Goal: Navigation & Orientation: Find specific page/section

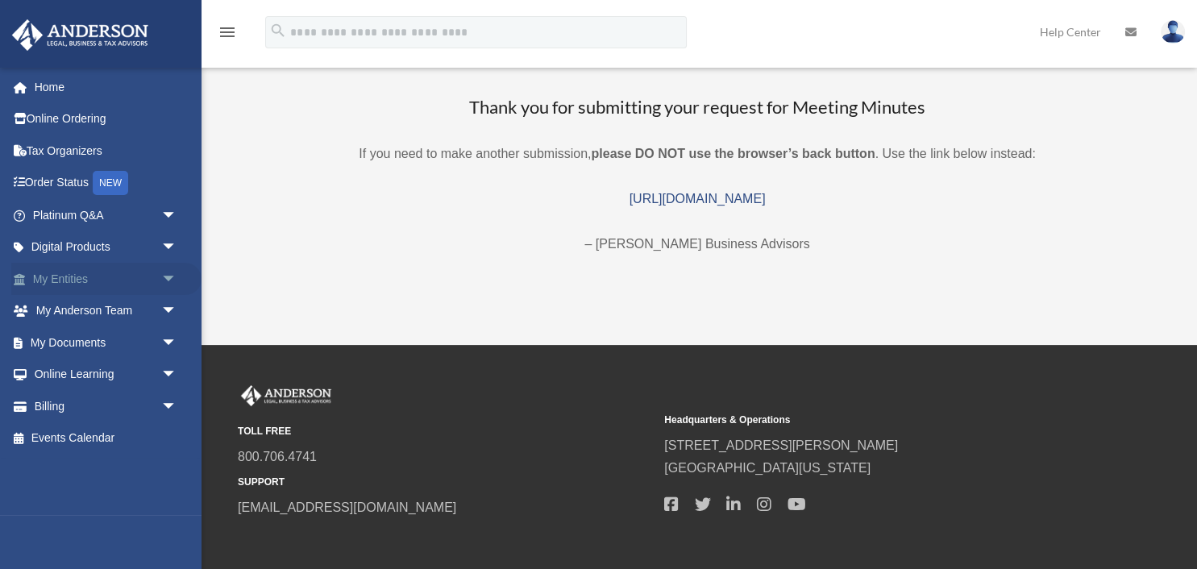
click at [163, 276] on span "arrow_drop_down" at bounding box center [177, 279] width 32 height 33
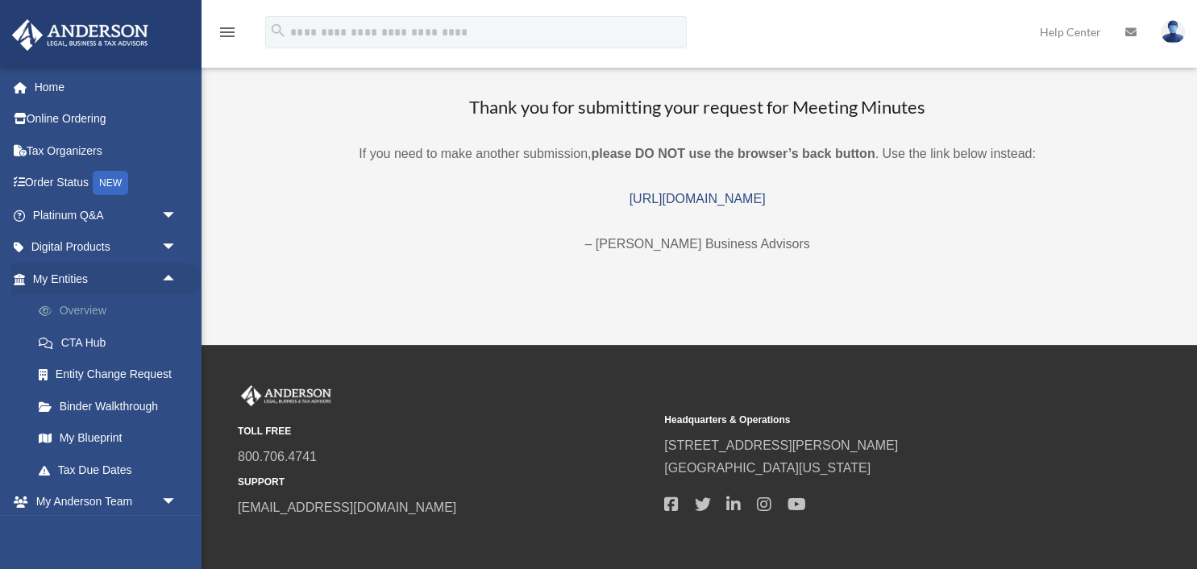
click at [94, 312] on link "Overview" at bounding box center [112, 311] width 179 height 32
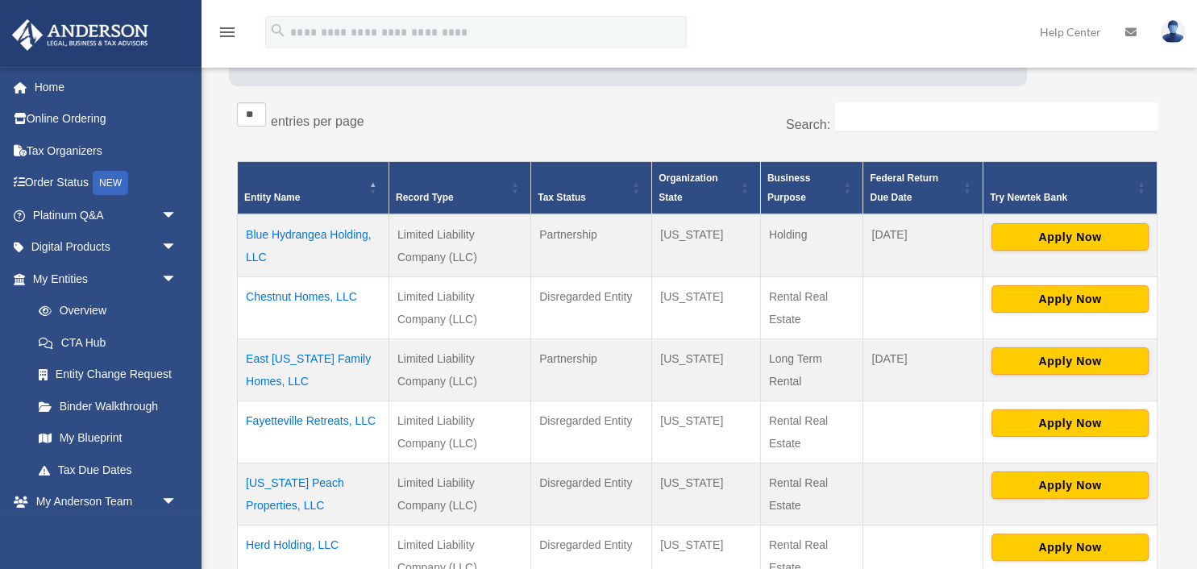
scroll to position [255, 0]
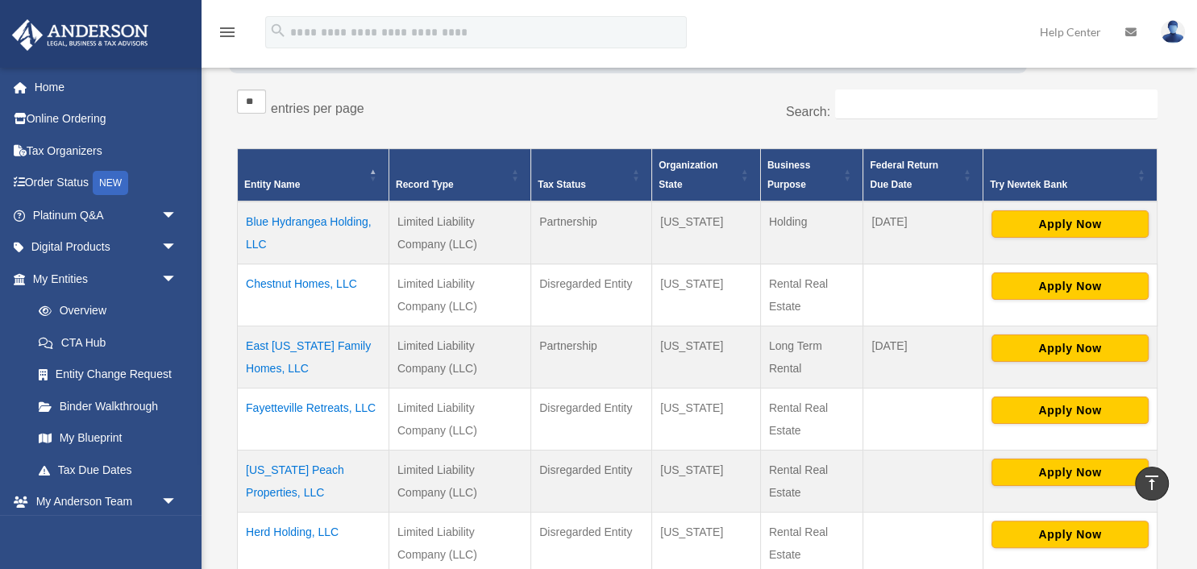
click at [331, 285] on td "Chestnut Homes, LLC" at bounding box center [314, 295] width 152 height 62
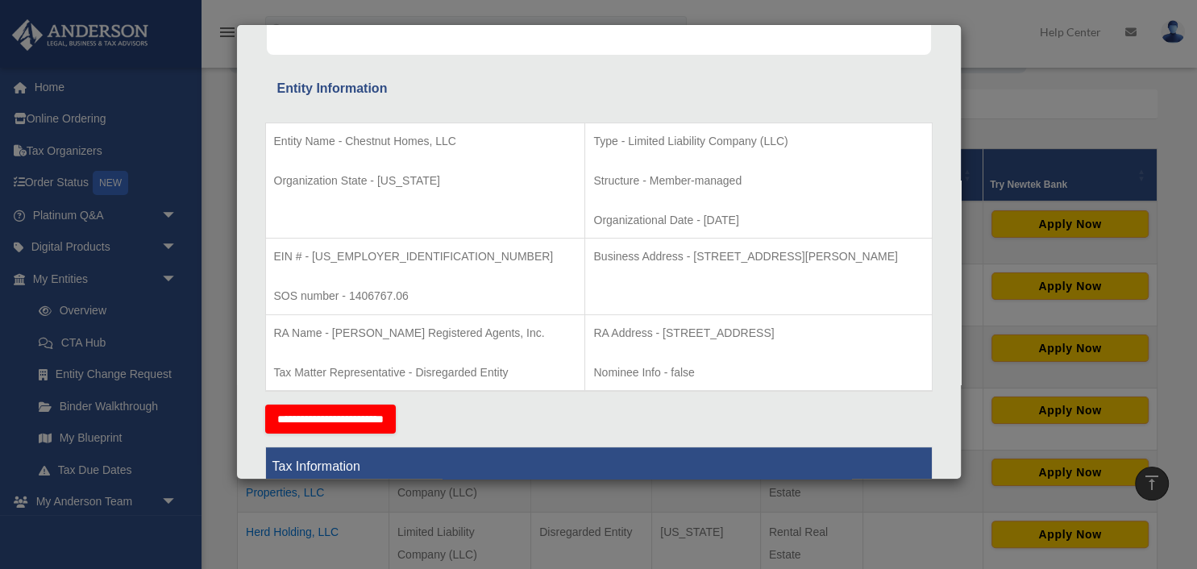
click at [732, 507] on div "Details × Articles Sent Organizational Date" at bounding box center [598, 284] width 1197 height 569
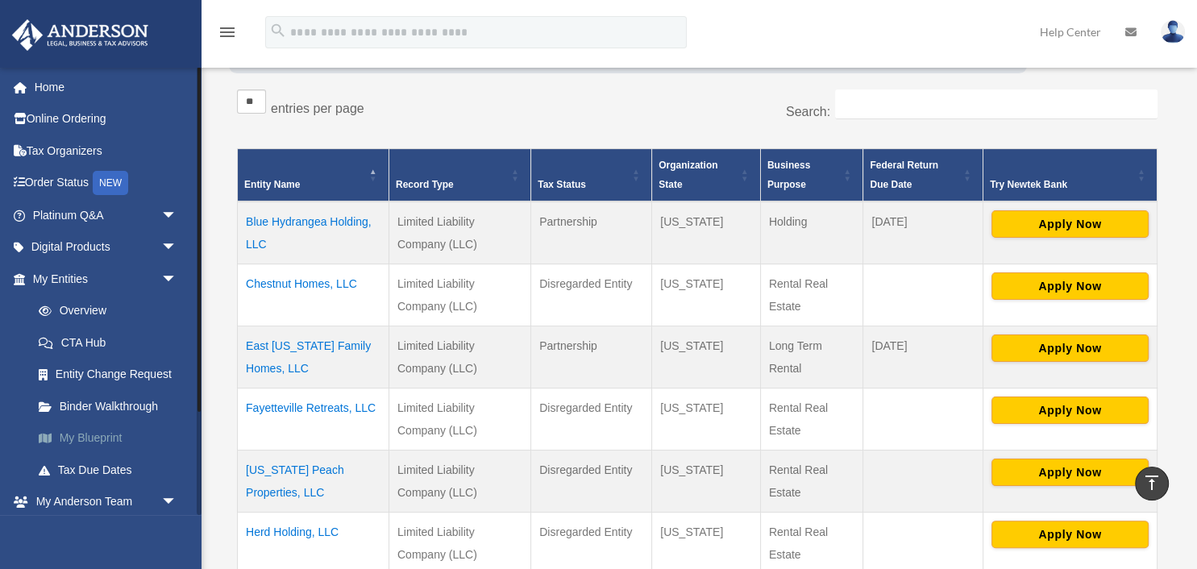
click at [111, 438] on link "My Blueprint" at bounding box center [112, 438] width 179 height 32
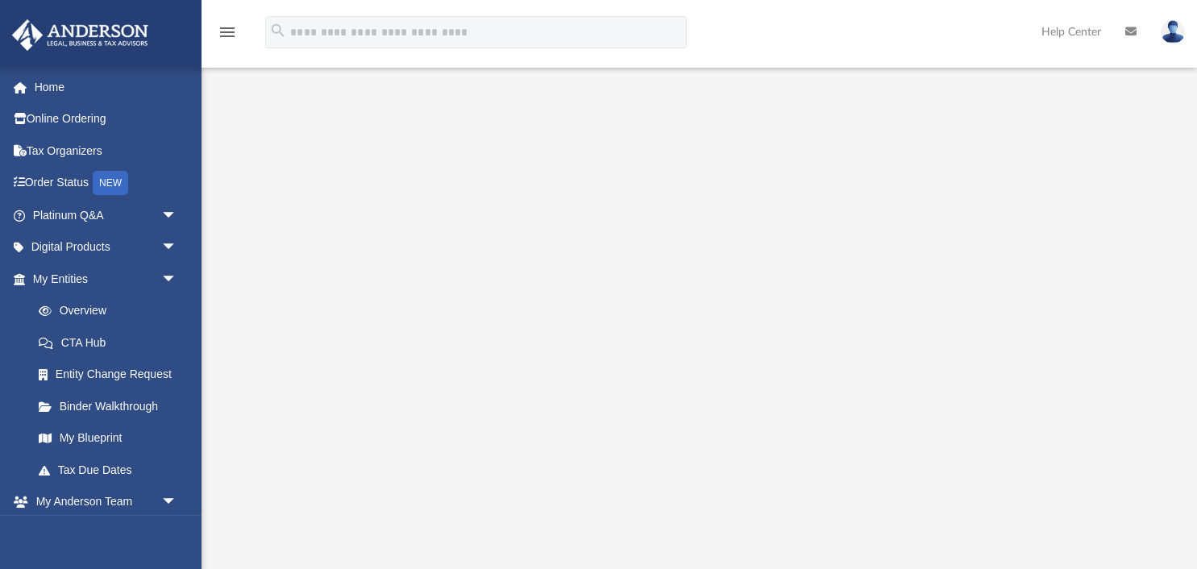
scroll to position [85, 0]
click at [161, 281] on span "arrow_drop_down" at bounding box center [177, 279] width 32 height 33
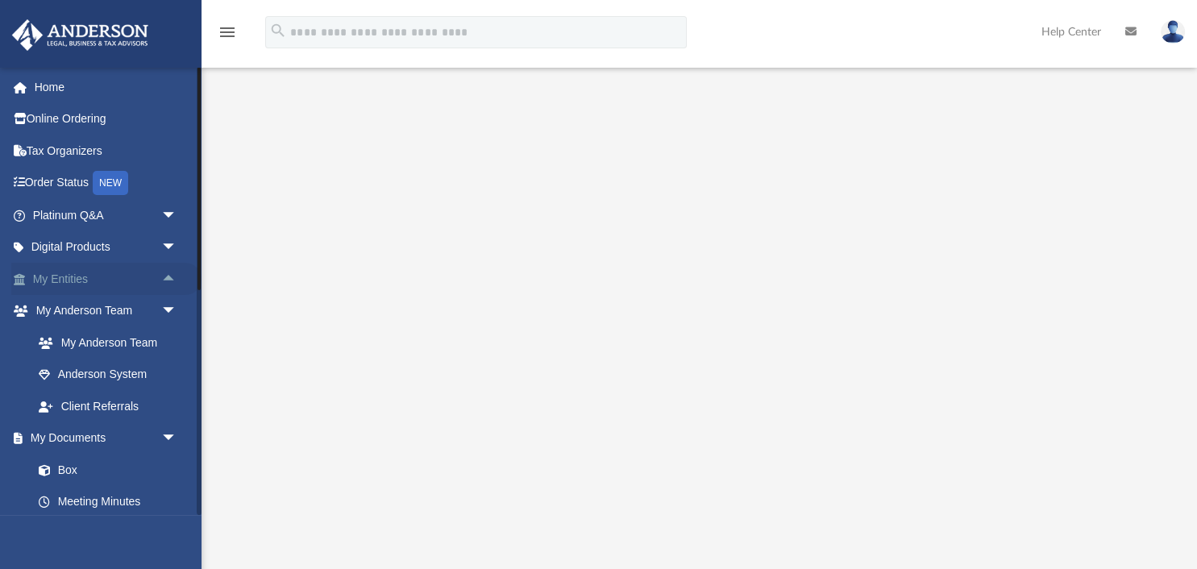
click at [161, 281] on span "arrow_drop_up" at bounding box center [177, 279] width 32 height 33
click at [105, 279] on link "My Entities arrow_drop_down" at bounding box center [106, 279] width 190 height 32
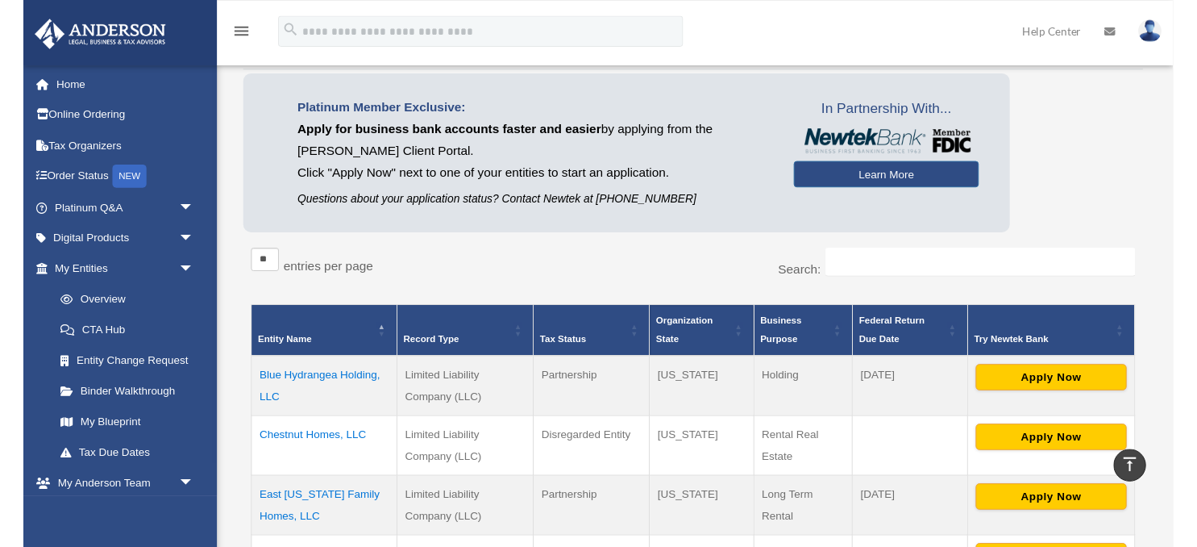
scroll to position [85, 0]
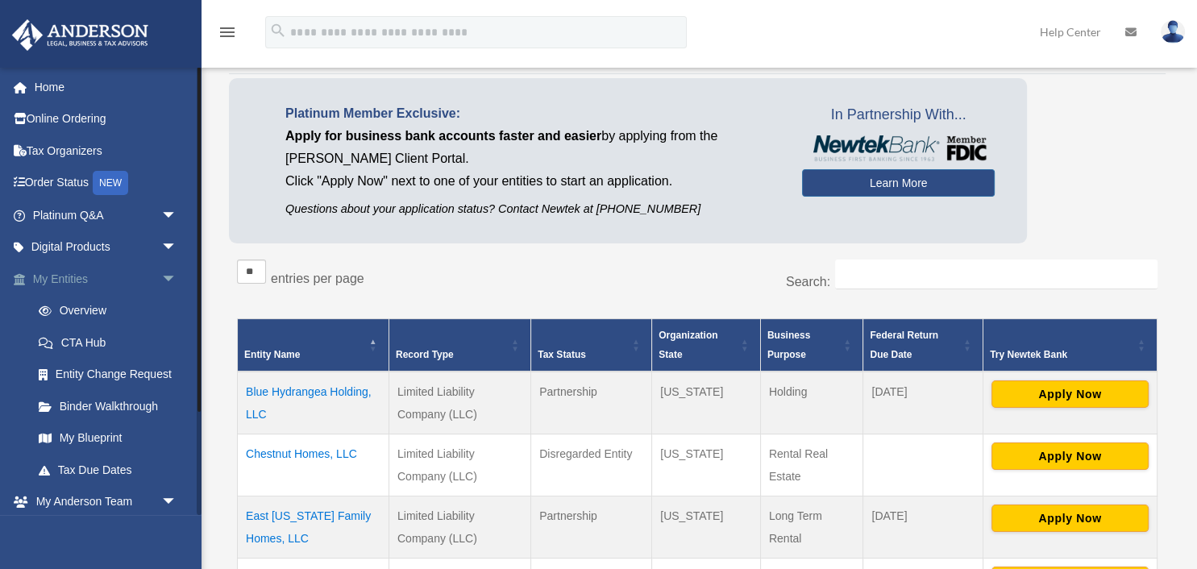
click at [169, 279] on span "arrow_drop_down" at bounding box center [177, 279] width 32 height 33
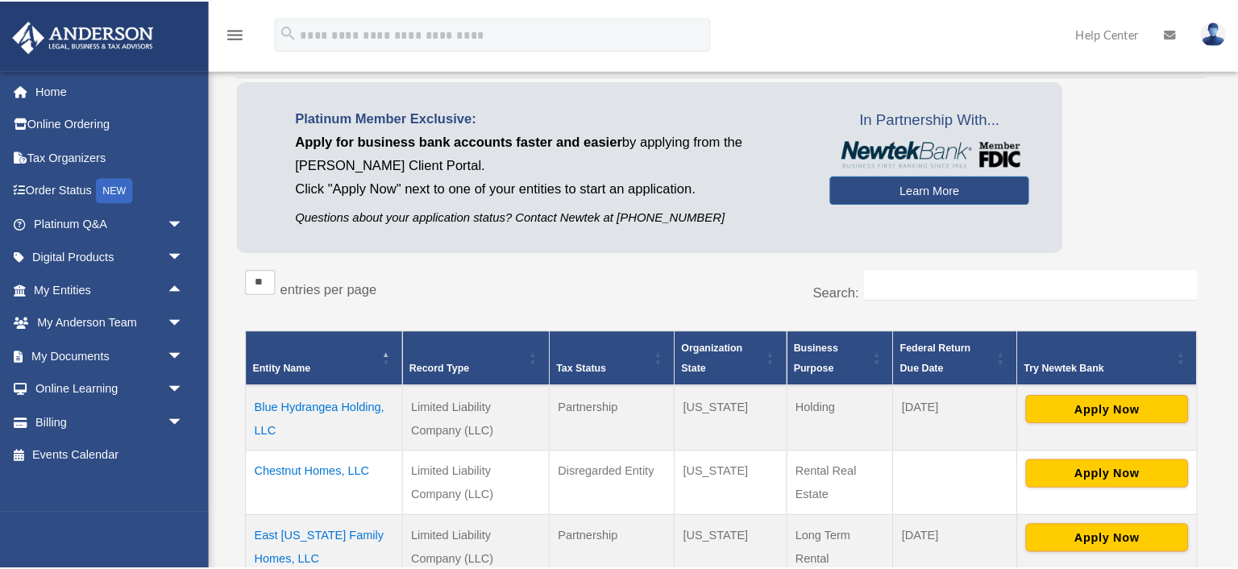
scroll to position [86, 0]
